Goal: Task Accomplishment & Management: Use online tool/utility

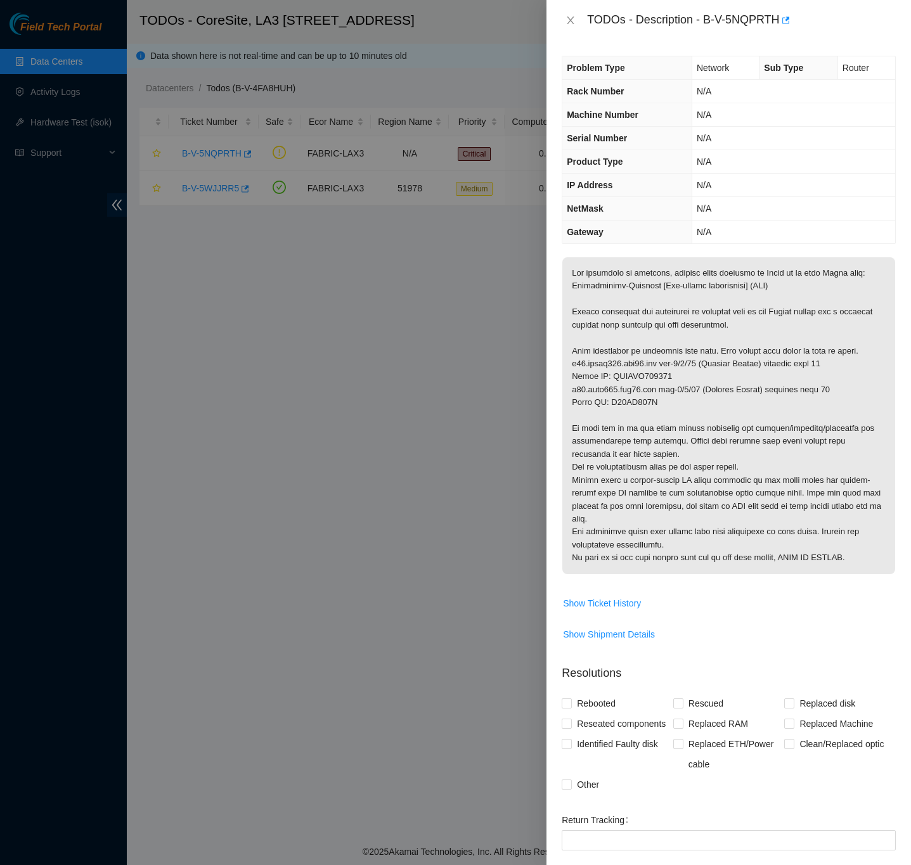
click at [894, 276] on div "Problem Type Network Sub Type Router Rack Number N/A Machine Number N/A Serial …" at bounding box center [728, 453] width 364 height 825
click at [888, 286] on div "Problem Type Network Sub Type Router Rack Number N/A Machine Number N/A Serial …" at bounding box center [728, 453] width 364 height 825
click at [894, 447] on div "Problem Type Network Sub Type Router Rack Number N/A Machine Number N/A Serial …" at bounding box center [728, 453] width 364 height 825
click at [888, 299] on div "Problem Type Network Sub Type Router Rack Number N/A Machine Number N/A Serial …" at bounding box center [728, 453] width 364 height 825
click at [888, 293] on div "Problem Type Network Sub Type Router Rack Number N/A Machine Number N/A Serial …" at bounding box center [728, 453] width 364 height 825
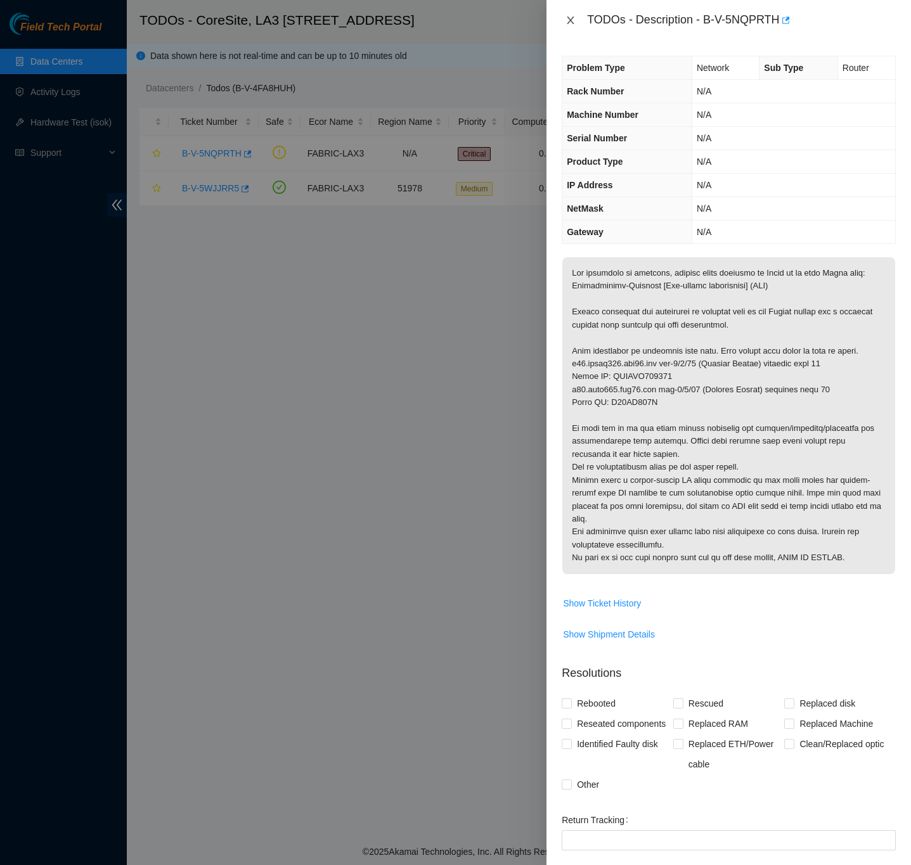
click at [571, 21] on icon "close" at bounding box center [570, 20] width 7 height 8
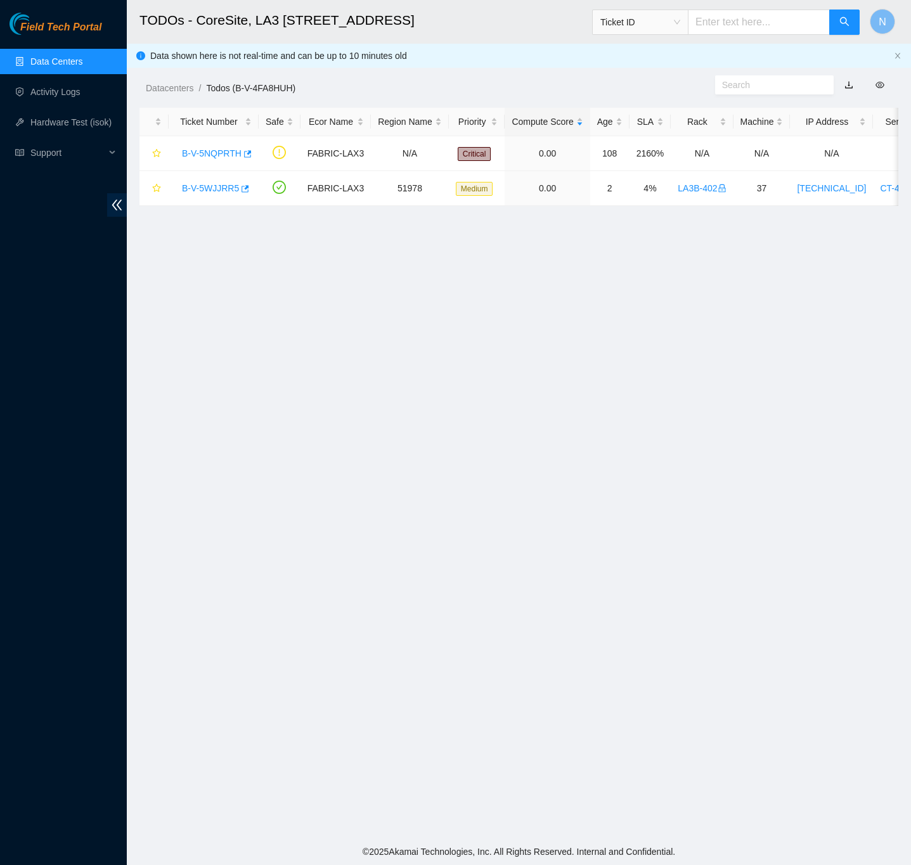
click at [473, 91] on ol "Datacenters / Todos (B-V-4FA8HUH) /" at bounding box center [430, 88] width 569 height 14
click at [115, 209] on icon "double-left" at bounding box center [116, 204] width 13 height 13
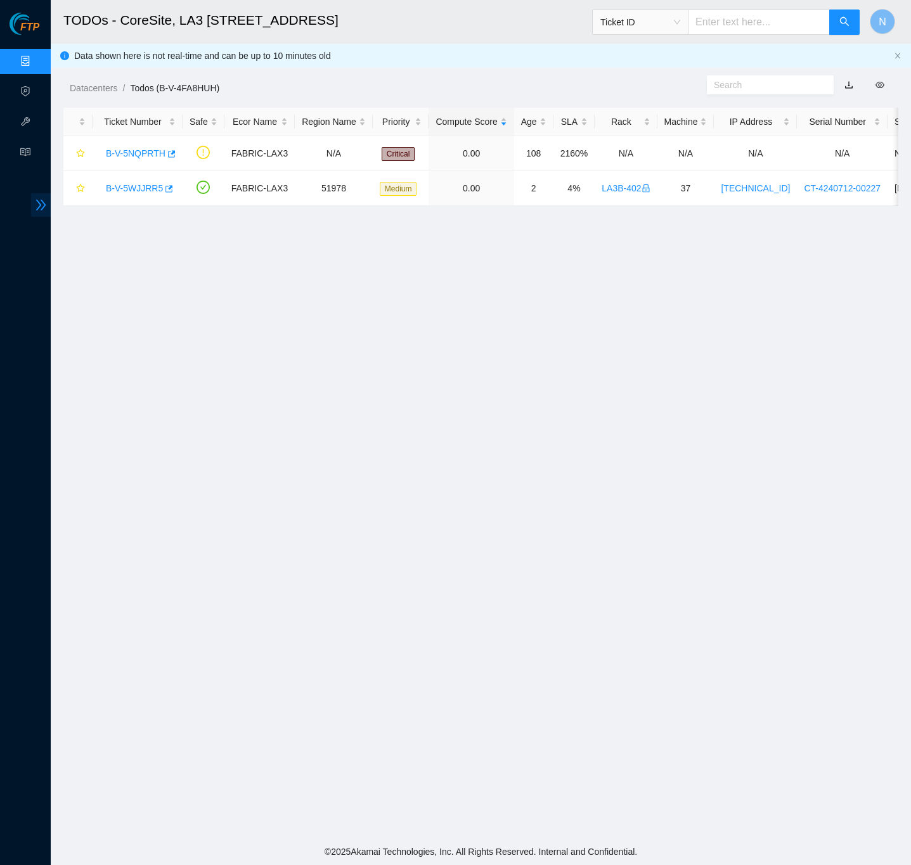
click at [37, 210] on icon "double-right" at bounding box center [41, 205] width 10 height 11
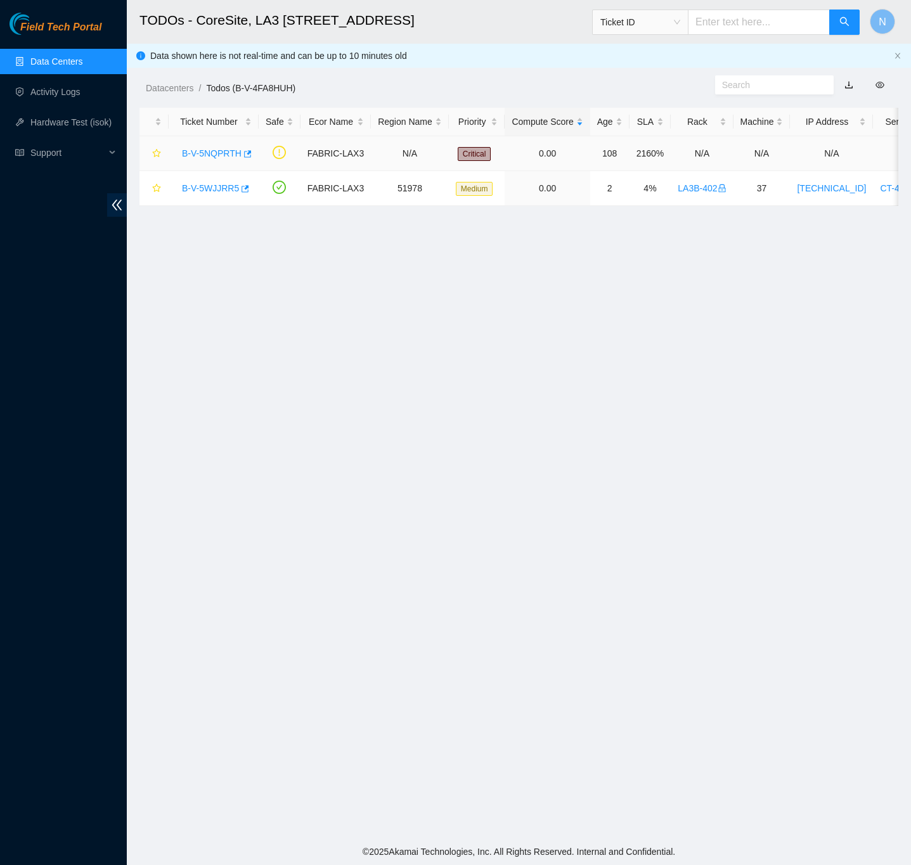
click at [204, 150] on link "B-V-5NQPRTH" at bounding box center [212, 153] width 60 height 10
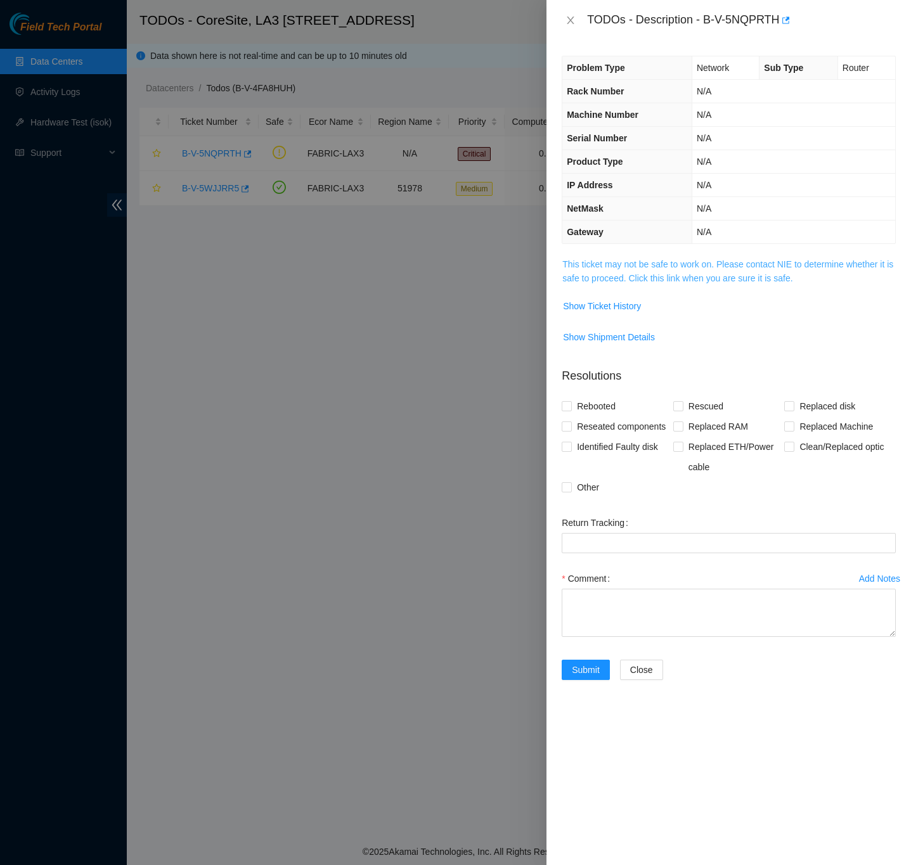
click at [652, 280] on link "This ticket may not be safe to work on. Please contact NIE to determine whether…" at bounding box center [727, 271] width 331 height 24
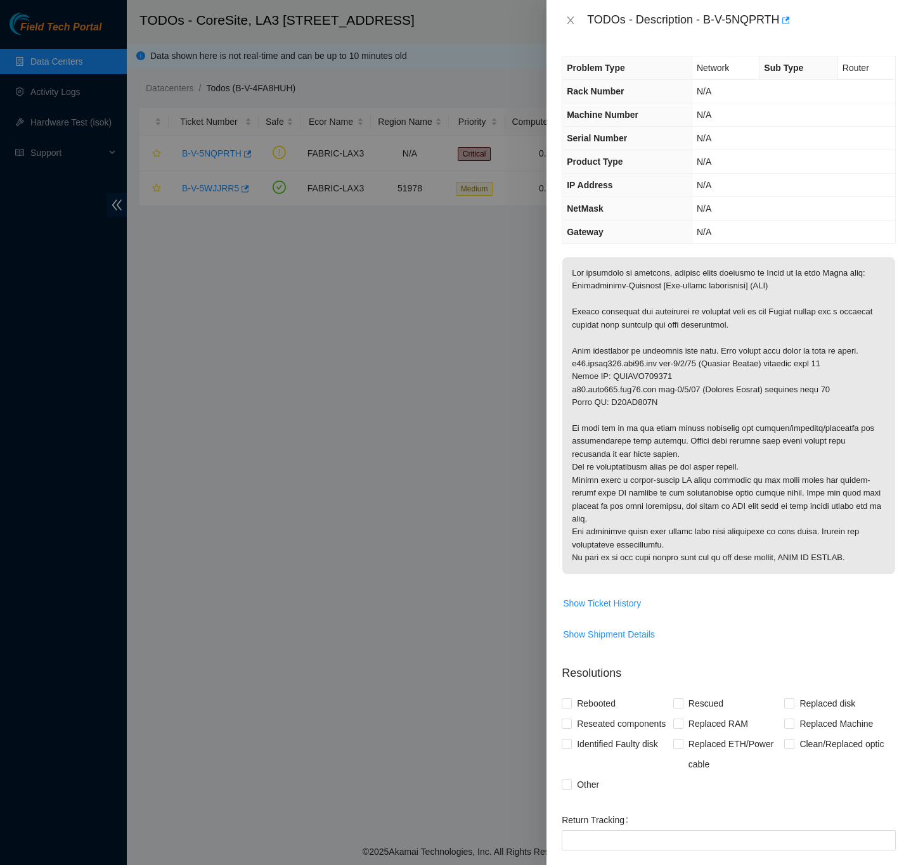
click at [887, 289] on div "Problem Type Network Sub Type Router Rack Number N/A Machine Number N/A Serial …" at bounding box center [728, 453] width 364 height 825
drag, startPoint x: 704, startPoint y: 18, endPoint x: 775, endPoint y: 33, distance: 72.6
click at [776, 19] on div "TODOs - Description - B-V-5NQPRTH" at bounding box center [741, 20] width 309 height 20
copy div "B-V-5NQPRTH"
click at [793, 247] on div "Problem Type Network Sub Type Router Rack Number N/A Machine Number N/A Serial …" at bounding box center [728, 453] width 364 height 825
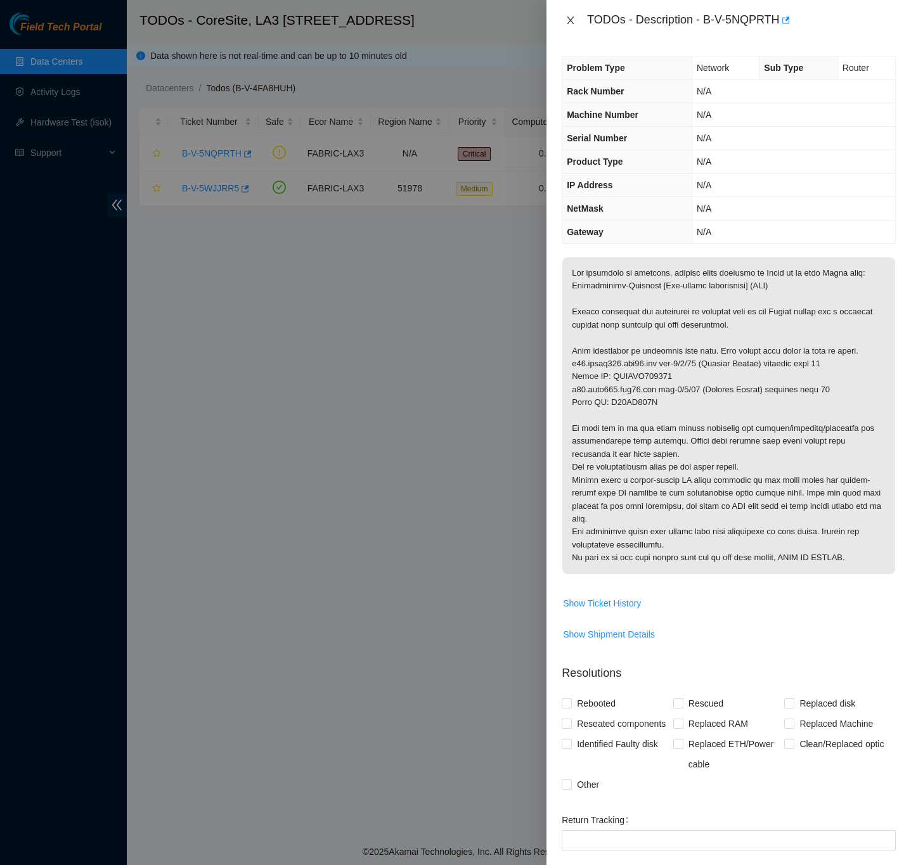
click at [576, 21] on button "Close" at bounding box center [571, 21] width 18 height 12
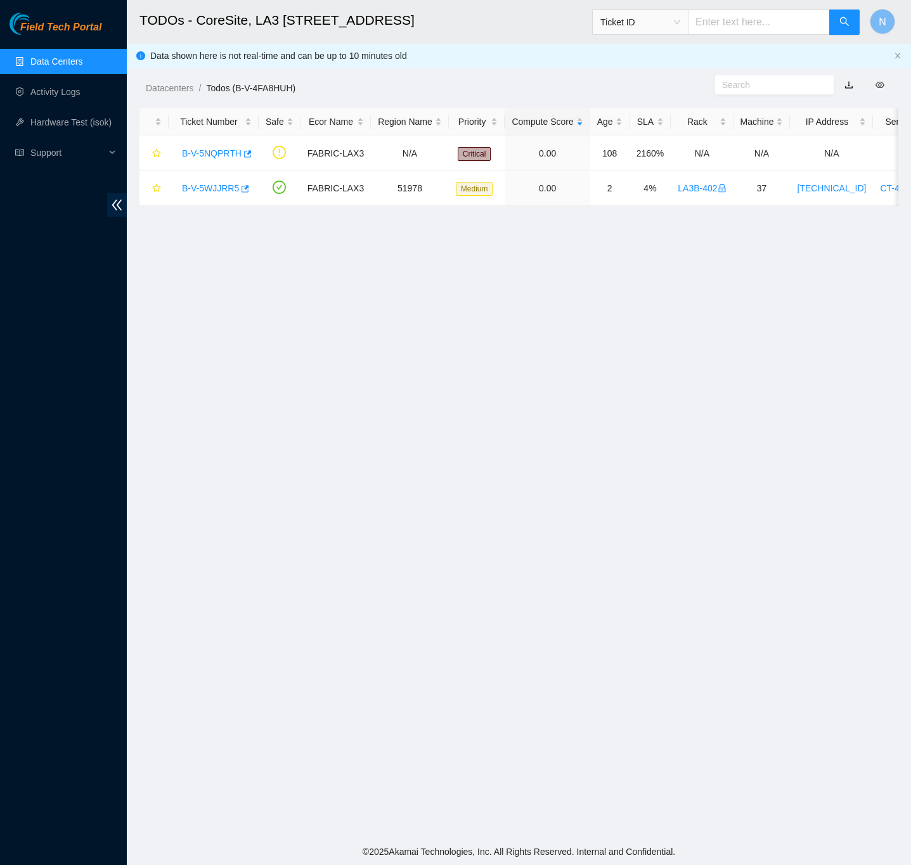
click at [75, 58] on link "Data Centers" at bounding box center [56, 61] width 52 height 10
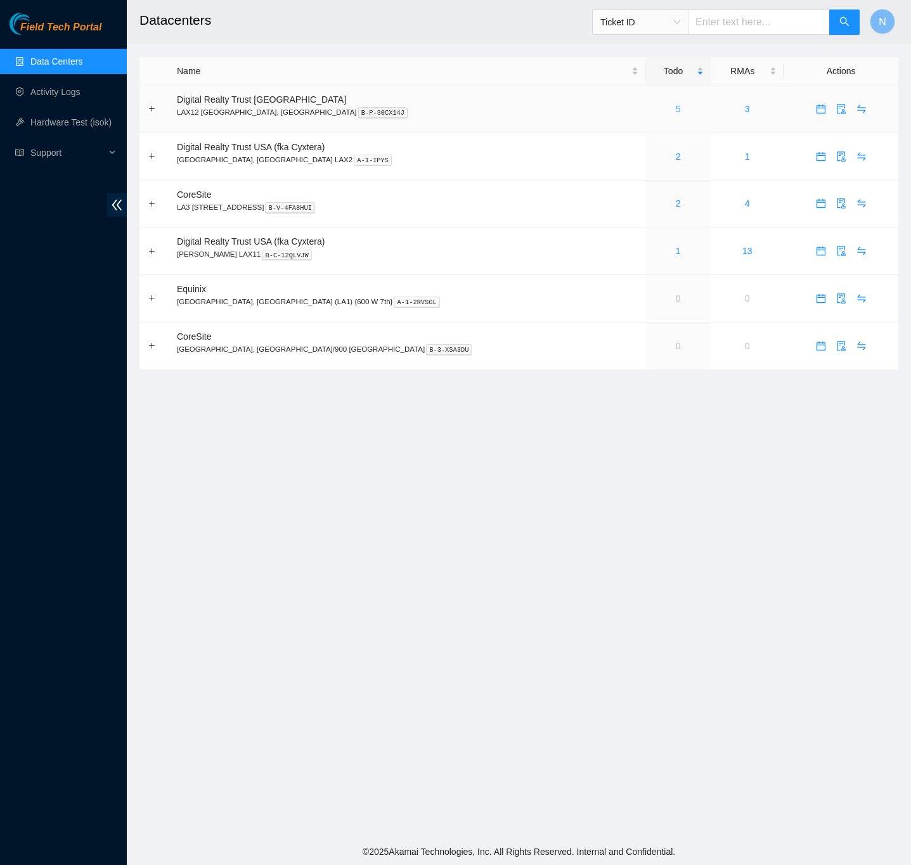
click at [676, 114] on link "5" at bounding box center [678, 109] width 5 height 10
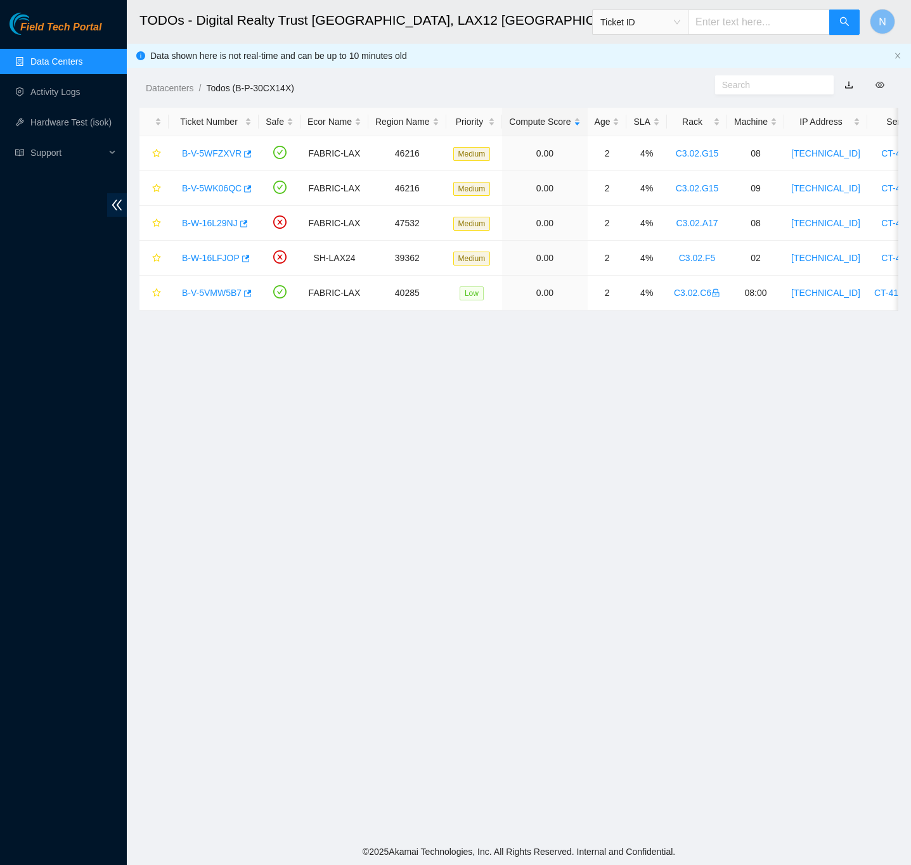
click at [56, 63] on link "Data Centers" at bounding box center [56, 61] width 52 height 10
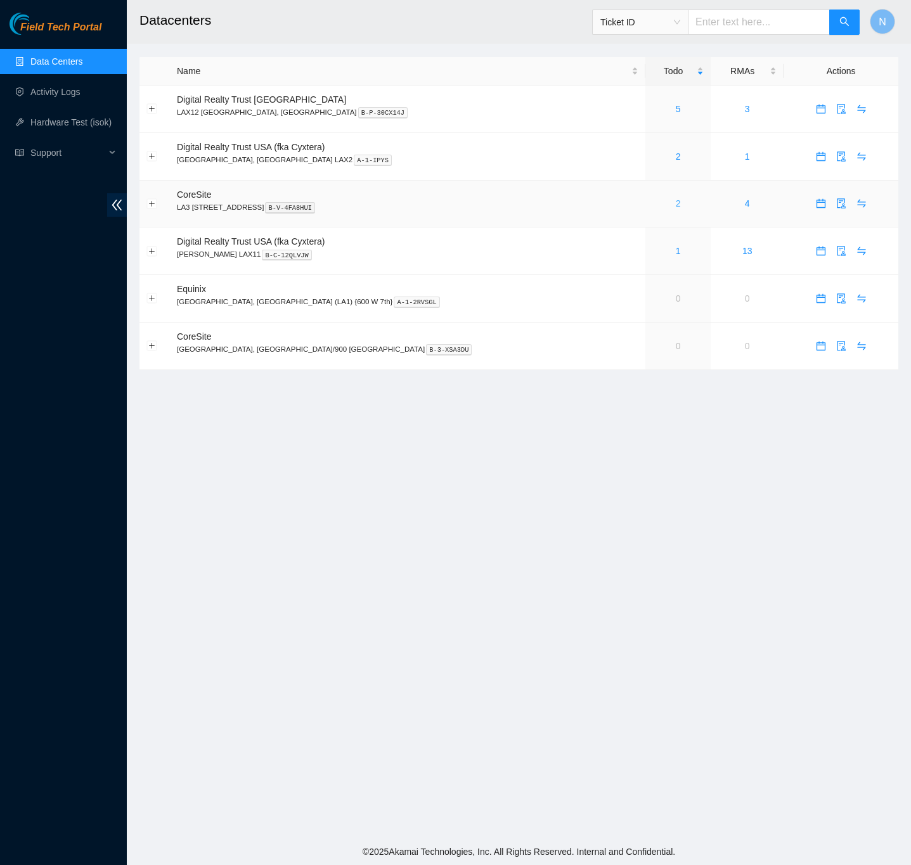
click at [676, 207] on link "2" at bounding box center [678, 203] width 5 height 10
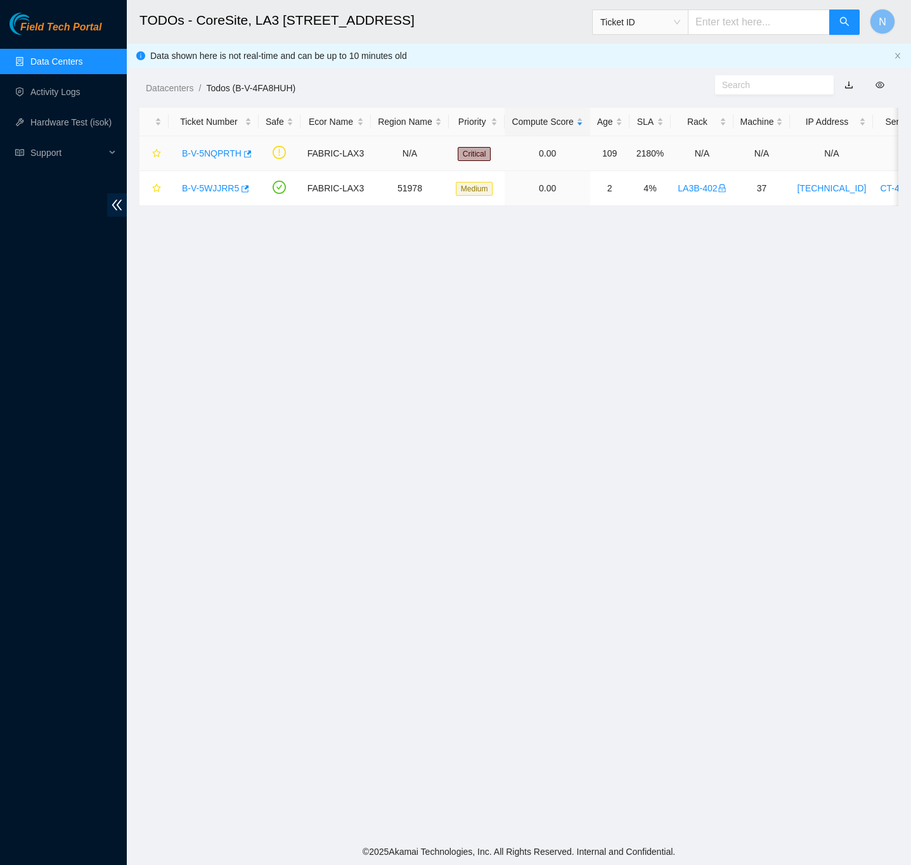
click at [221, 154] on link "B-V-5NQPRTH" at bounding box center [212, 153] width 60 height 10
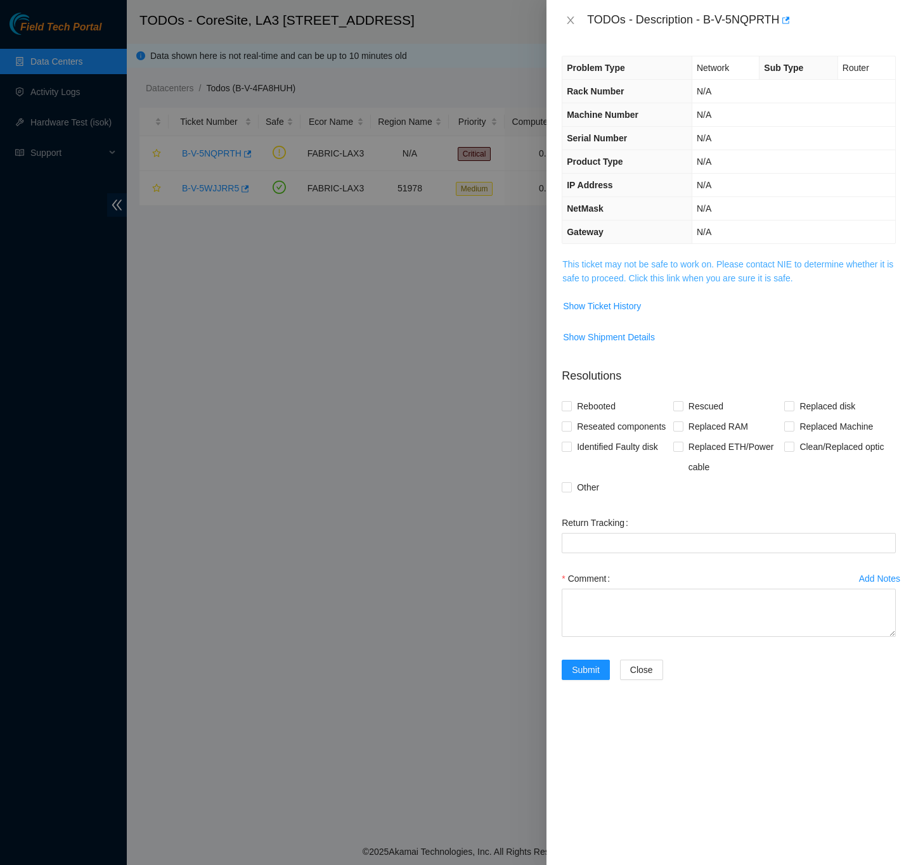
click at [761, 280] on link "This ticket may not be safe to work on. Please contact NIE to determine whether…" at bounding box center [727, 271] width 331 height 24
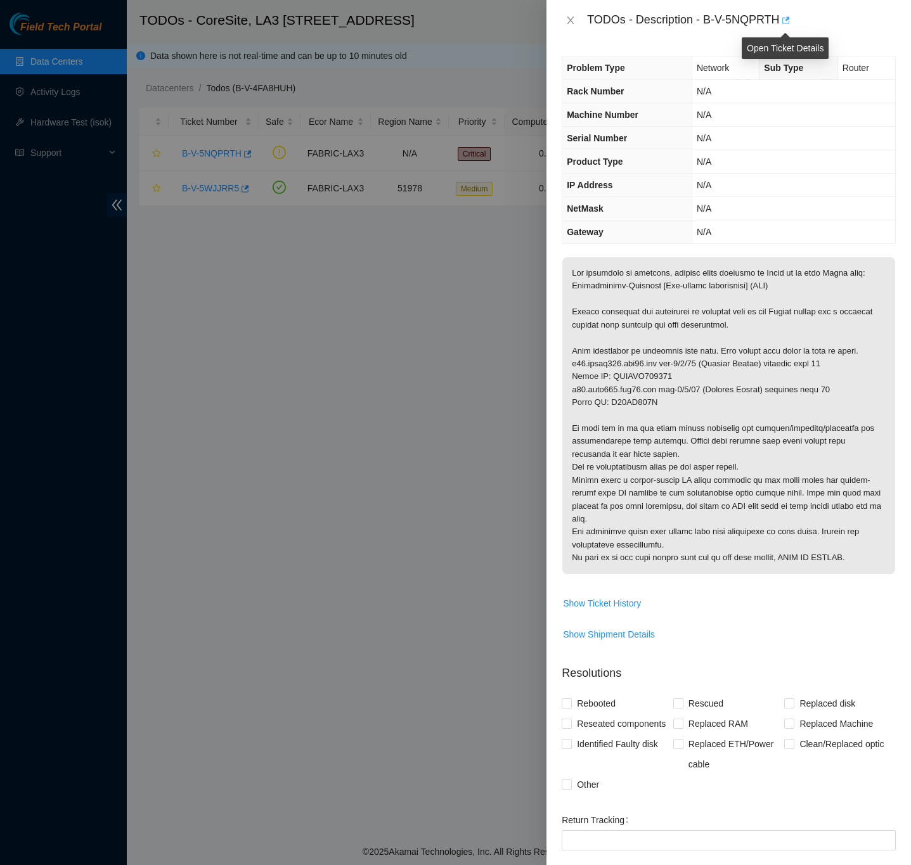
click at [780, 20] on icon "button" at bounding box center [784, 20] width 9 height 9
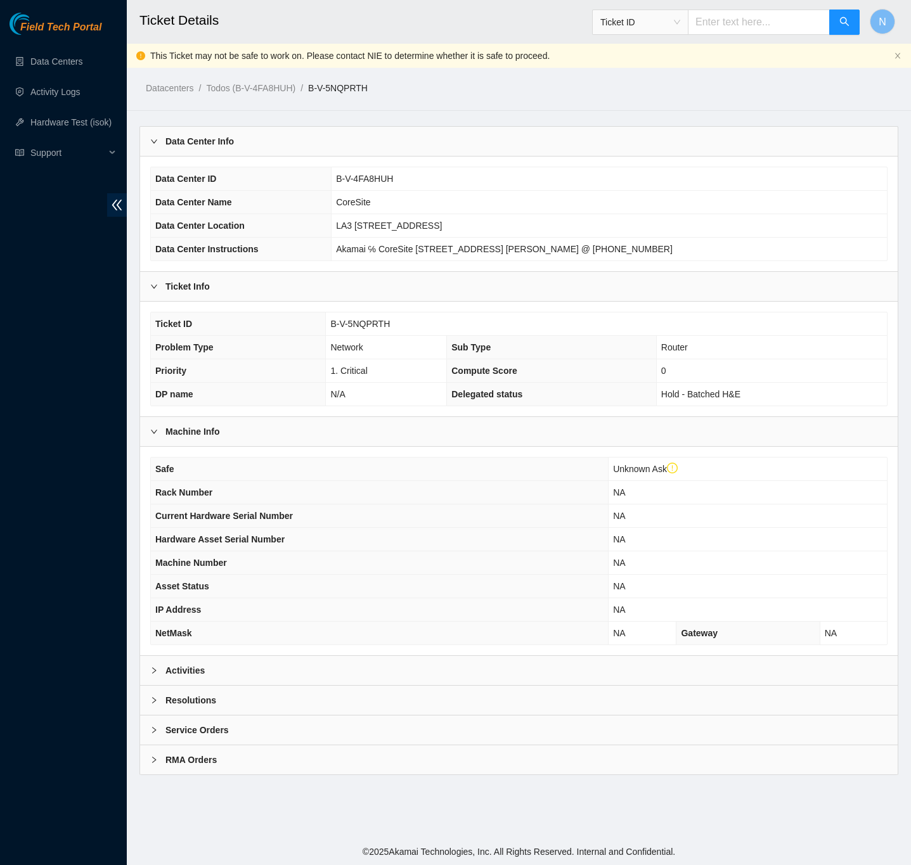
click at [179, 666] on div "Activities" at bounding box center [518, 670] width 757 height 29
